Goal: Find specific page/section: Find specific page/section

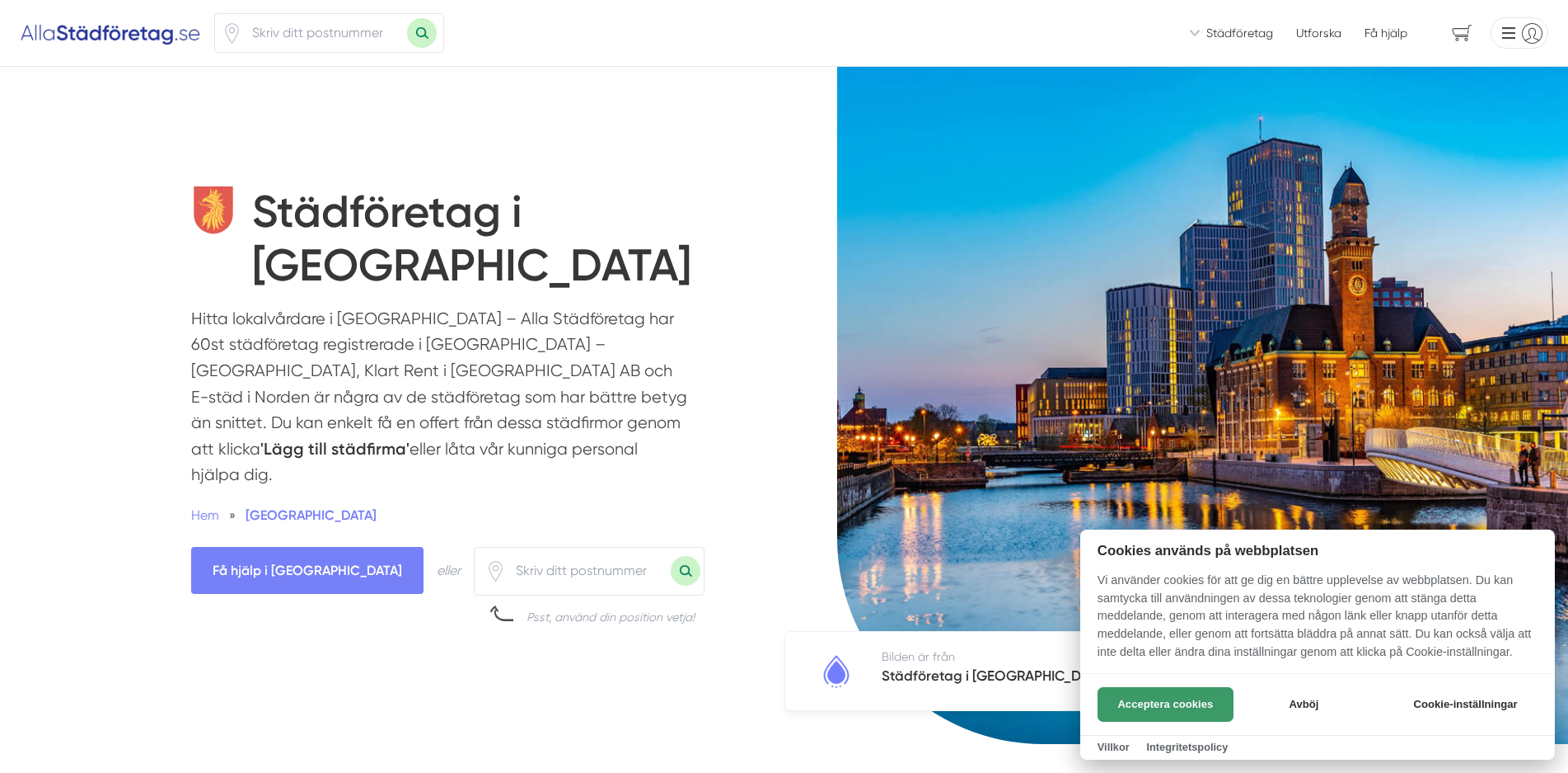
click at [1154, 694] on button "Acceptera cookies" at bounding box center [1165, 704] width 136 height 35
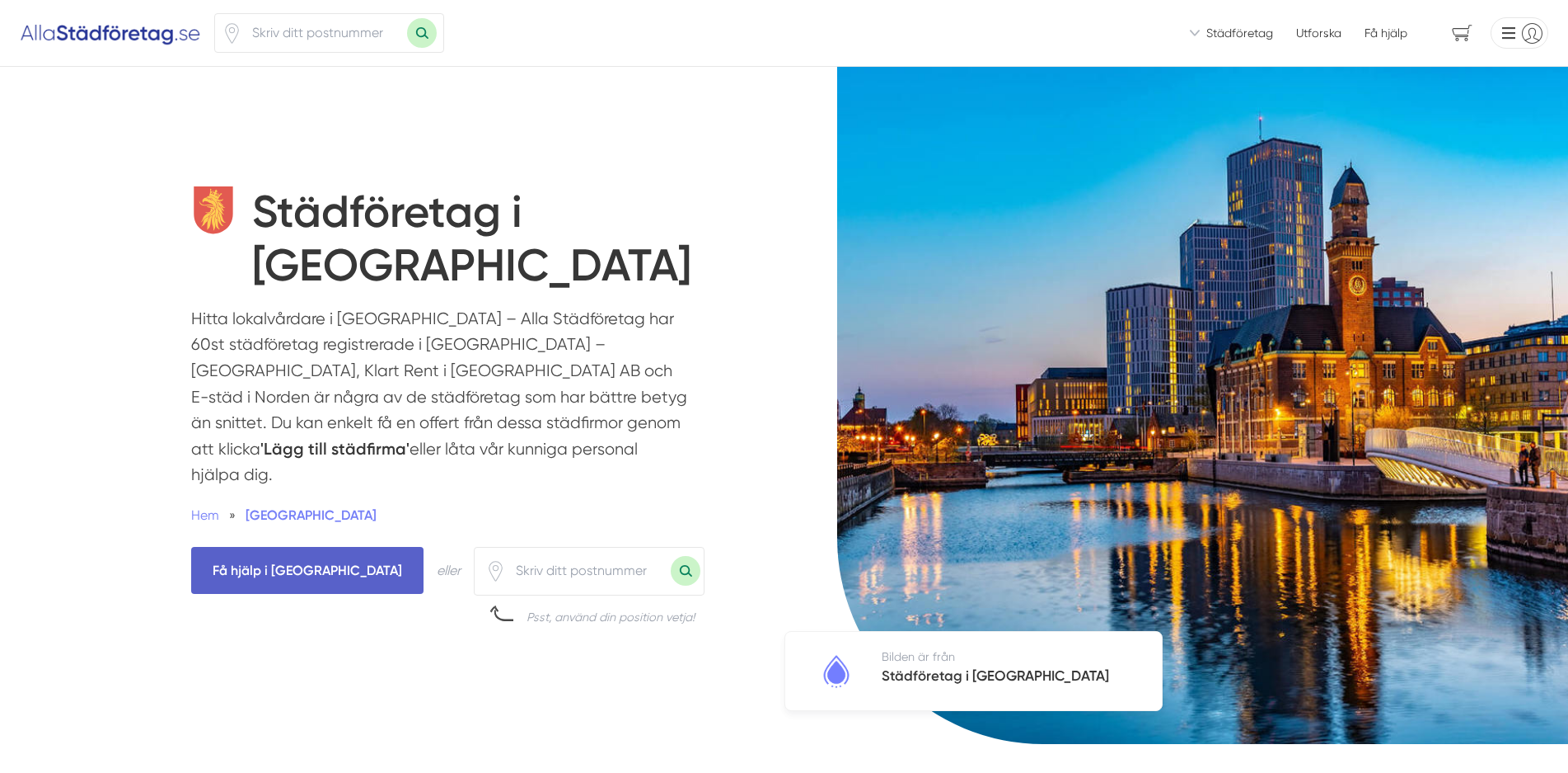
click at [265, 546] on span "Få hjälp i [GEOGRAPHIC_DATA]" at bounding box center [307, 569] width 232 height 47
click at [506, 551] on input "number" at bounding box center [588, 570] width 165 height 38
type input "28636"
click at [671, 555] on button "Sök med postnummer" at bounding box center [686, 570] width 30 height 30
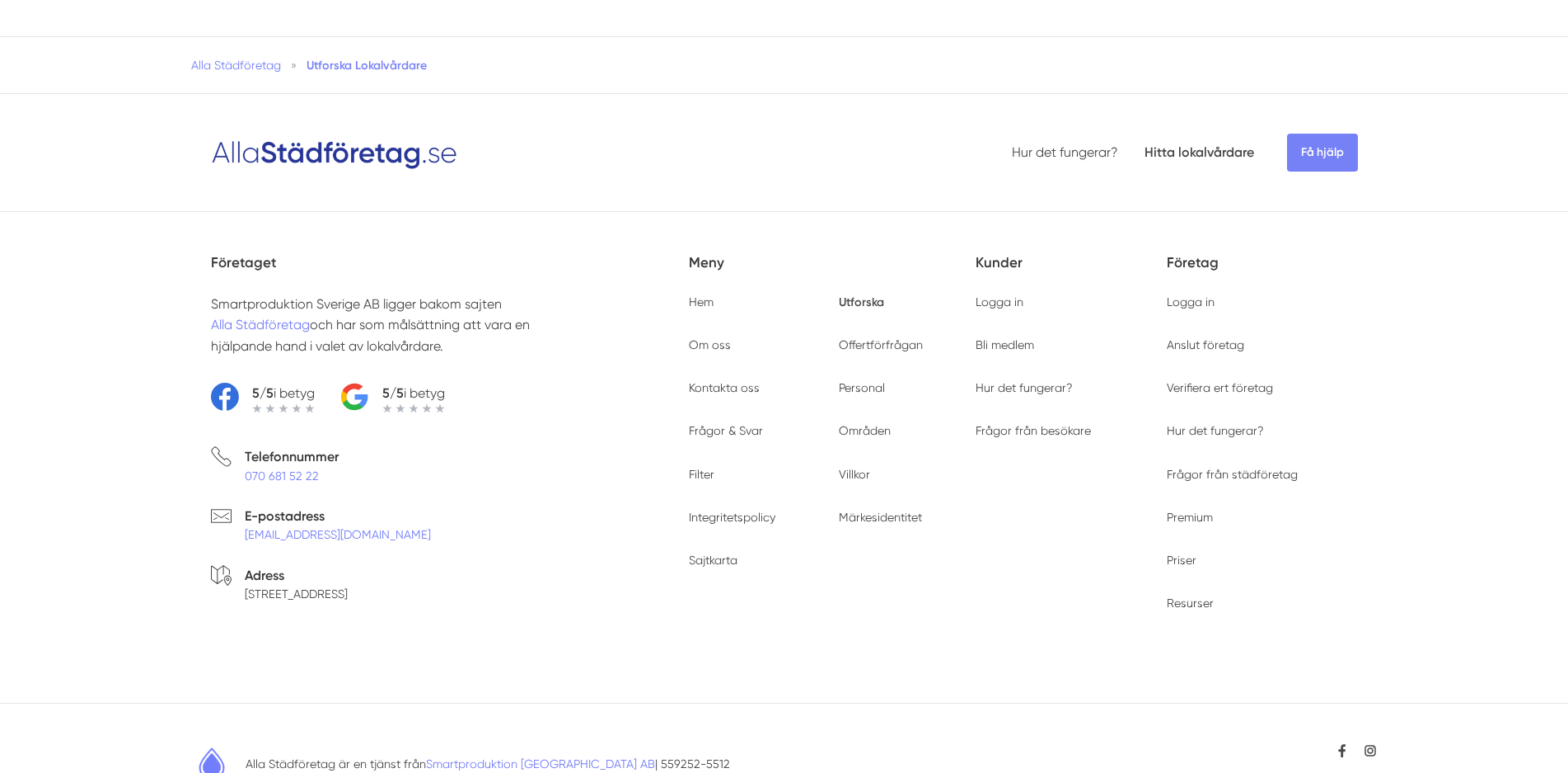
scroll to position [478, 0]
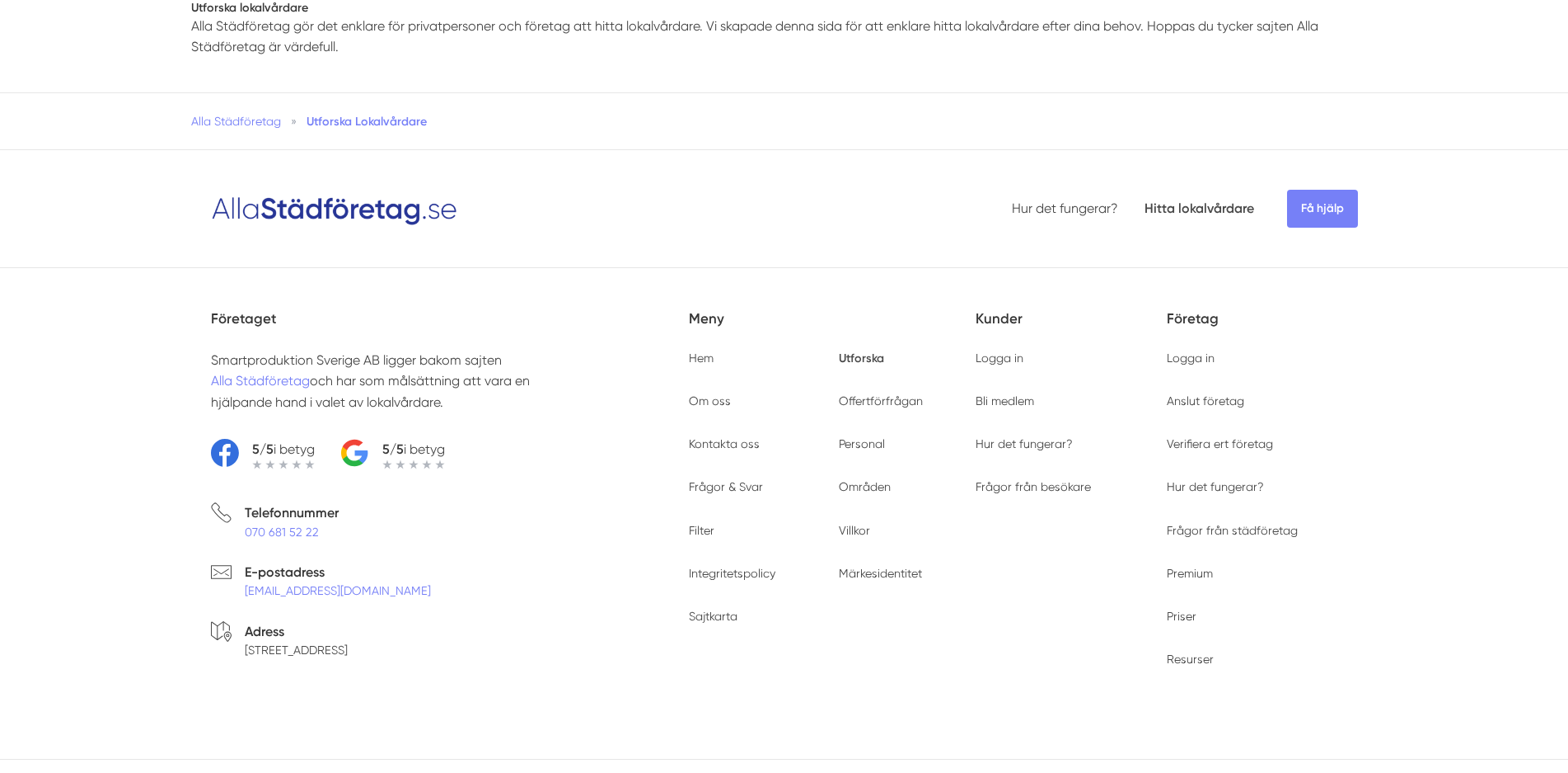
type input "28636"
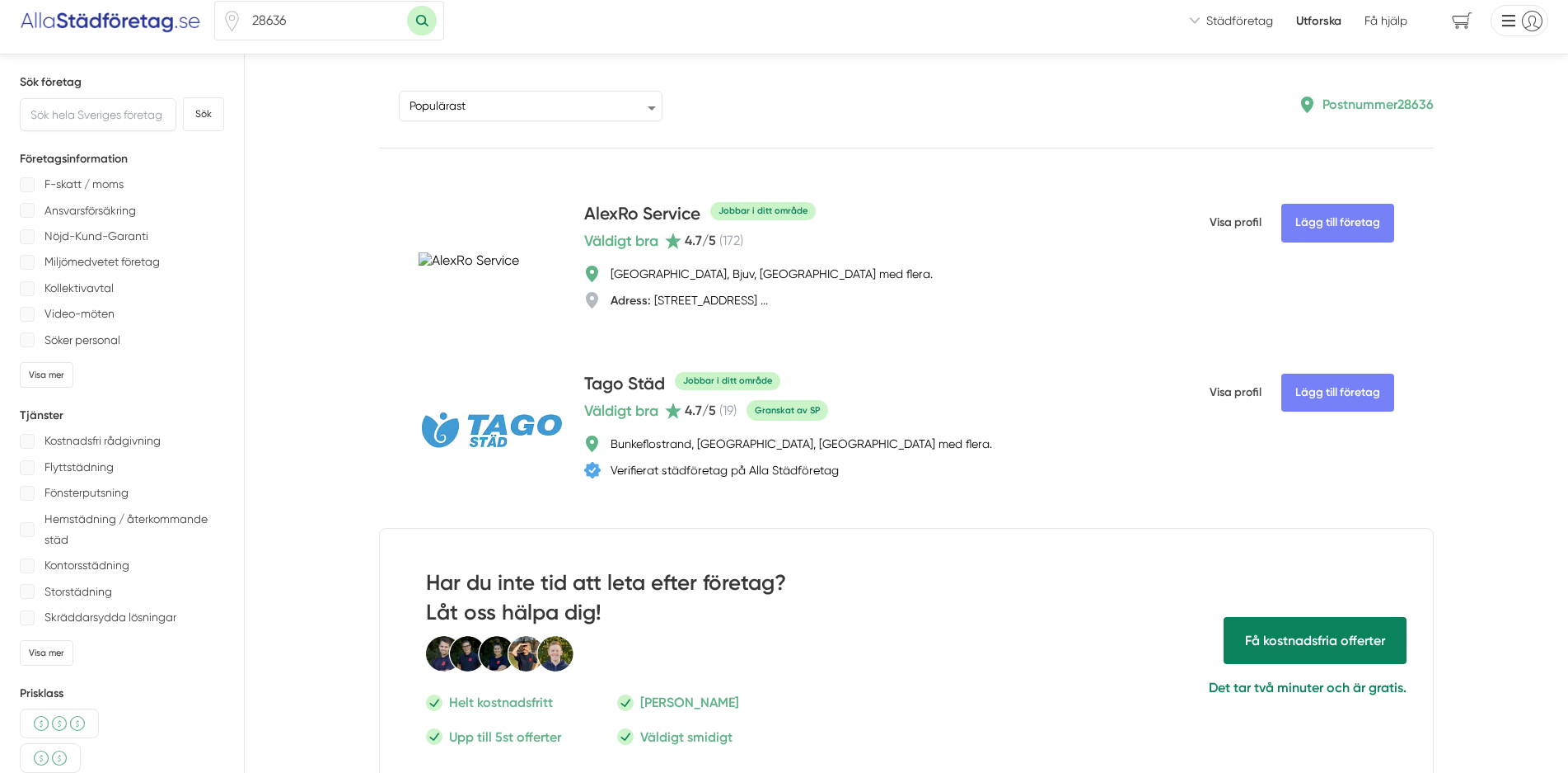
scroll to position [0, 0]
